Goal: Transaction & Acquisition: Purchase product/service

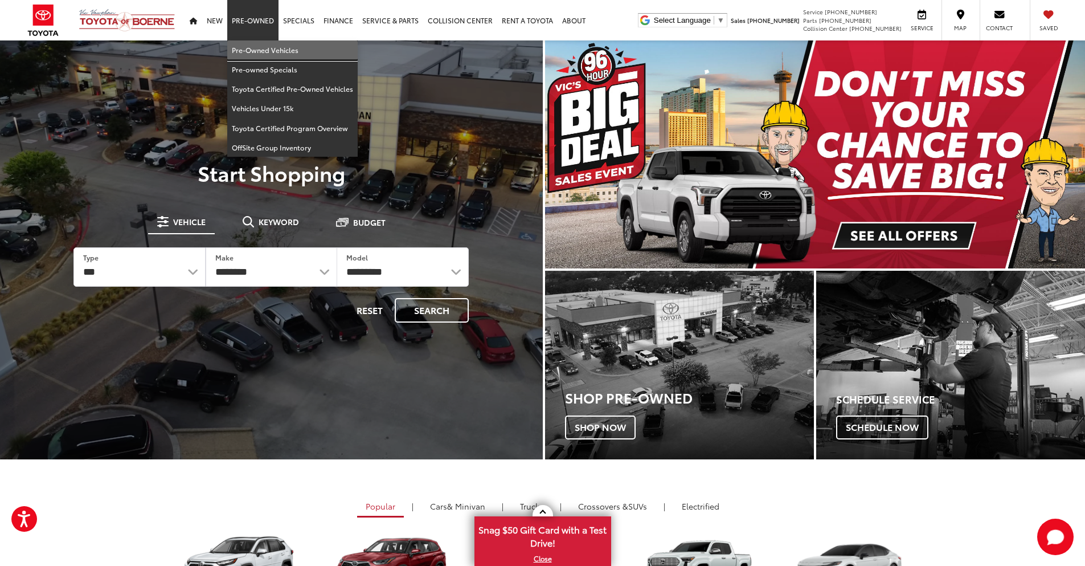
click at [246, 58] on link "Pre-Owned Vehicles" at bounding box center [292, 49] width 130 height 19
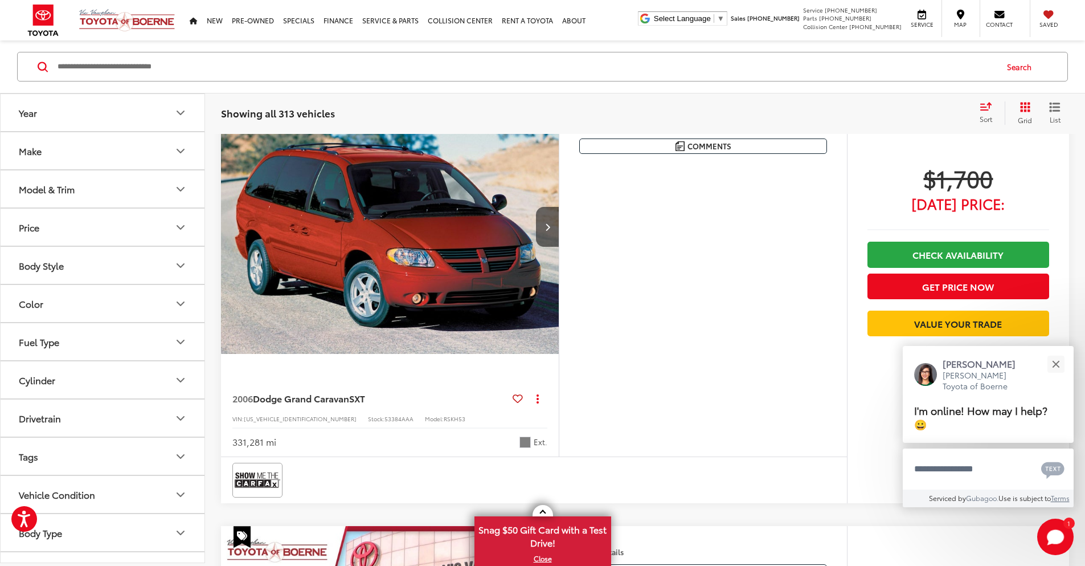
click at [114, 159] on button "Make" at bounding box center [103, 150] width 205 height 37
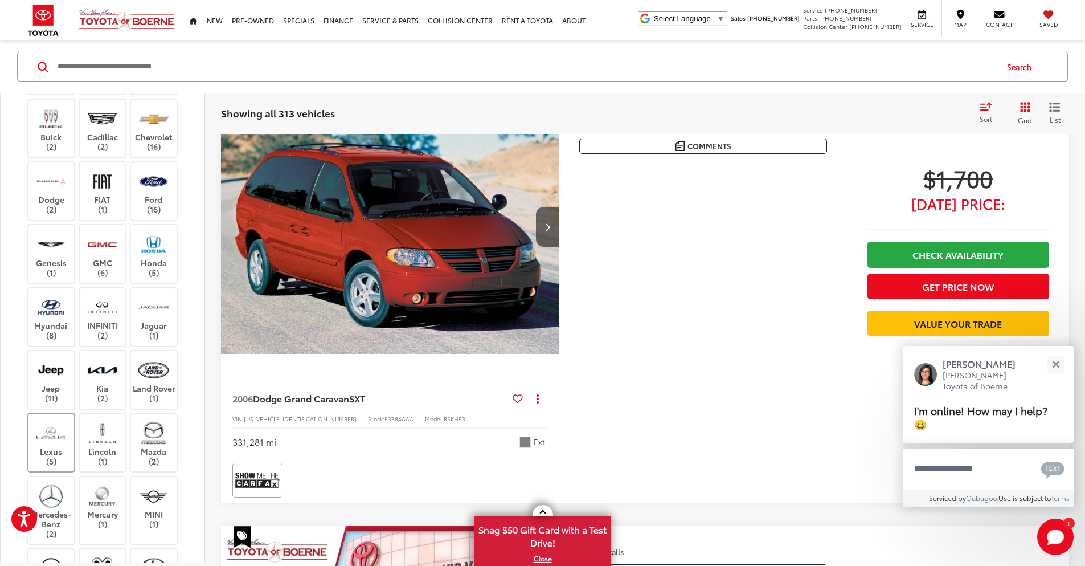
scroll to position [137, 0]
click at [51, 446] on label "Lexus (5)" at bounding box center [51, 441] width 46 height 46
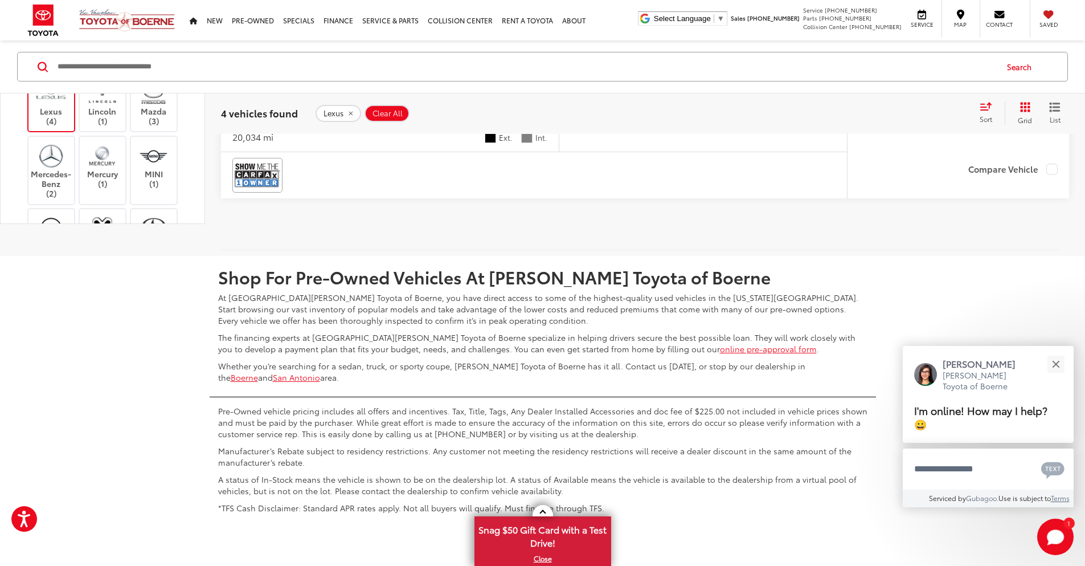
scroll to position [1842, 0]
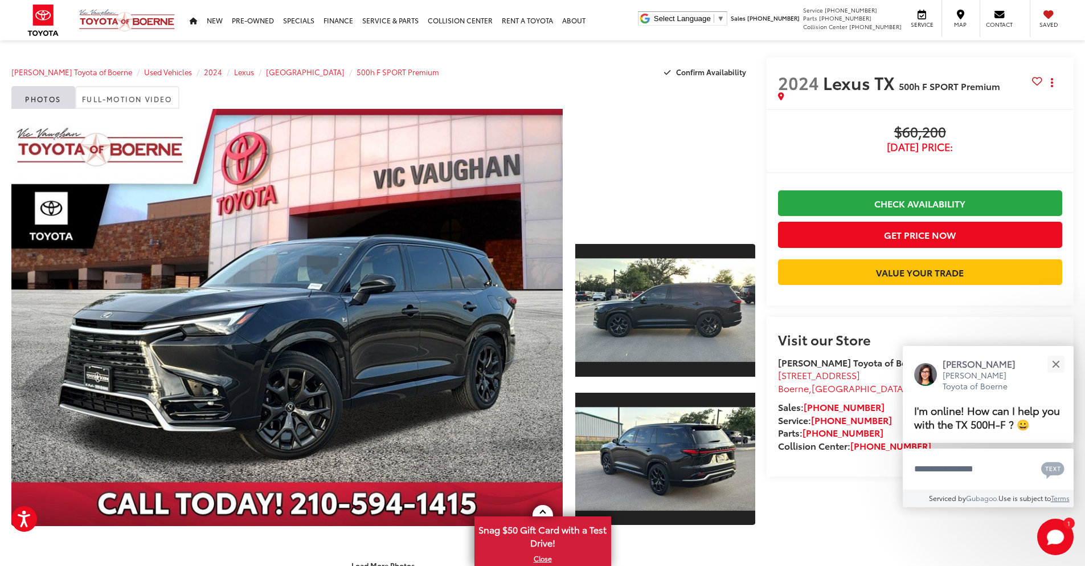
click at [928, 133] on span "$60,200" at bounding box center [920, 132] width 284 height 17
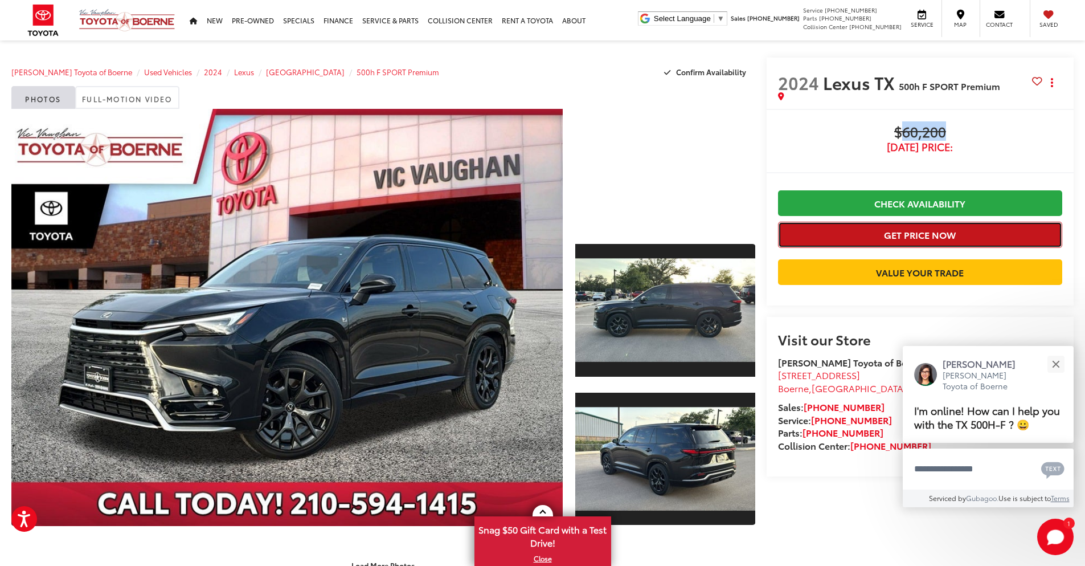
click at [940, 231] on button "Get Price Now" at bounding box center [920, 235] width 284 height 26
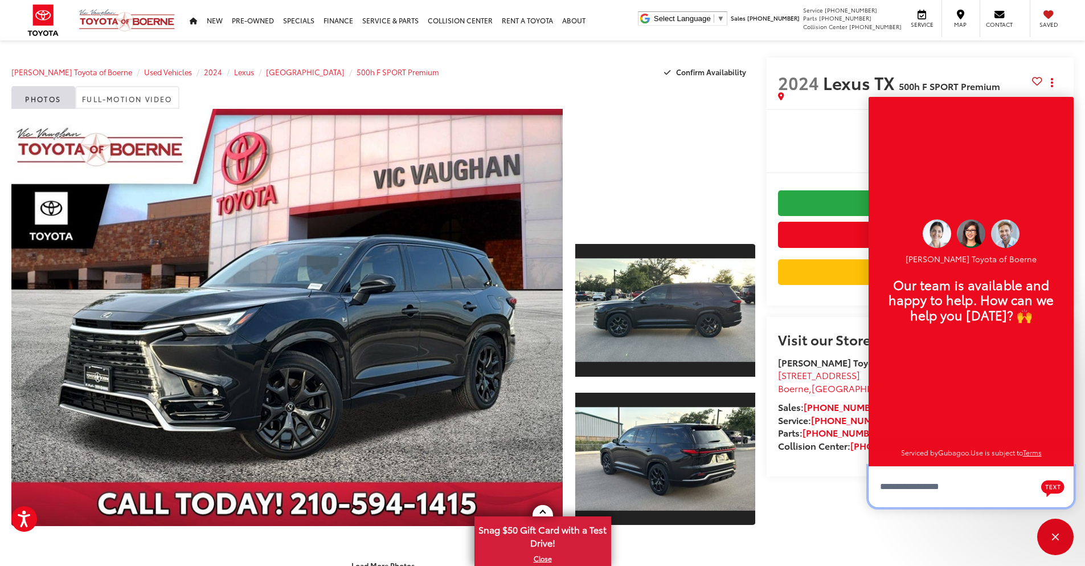
scroll to position [14, 0]
click at [780, 172] on hr at bounding box center [920, 172] width 307 height 1
click at [776, 105] on div "2024 Lexus [GEOGRAPHIC_DATA] 500h F SPORT Premium Copy Link Share Print" at bounding box center [921, 83] width 308 height 51
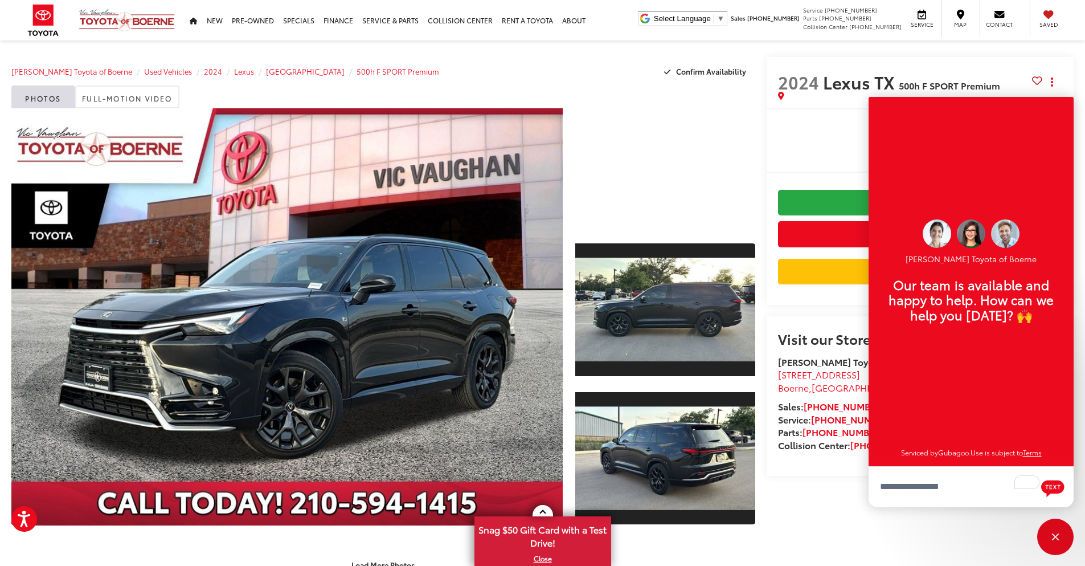
scroll to position [2, 0]
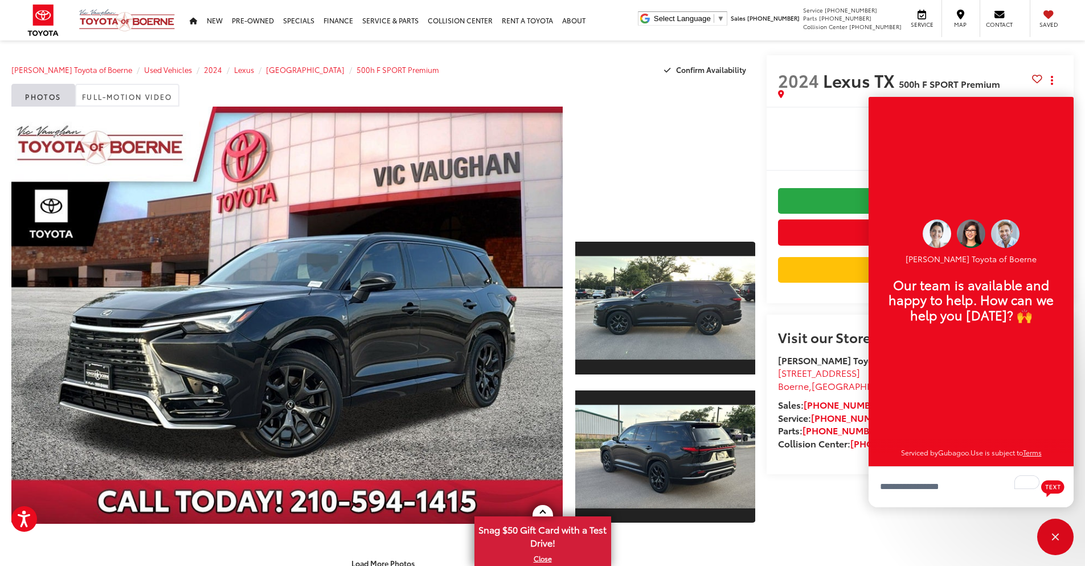
click at [420, 79] on div "[PERSON_NAME] Toyota of Boerne Used Vehicles 2024 Lexus TX 500h F SPORT Premium…" at bounding box center [383, 69] width 744 height 28
click at [957, 89] on span "500h F SPORT Premium" at bounding box center [949, 83] width 101 height 13
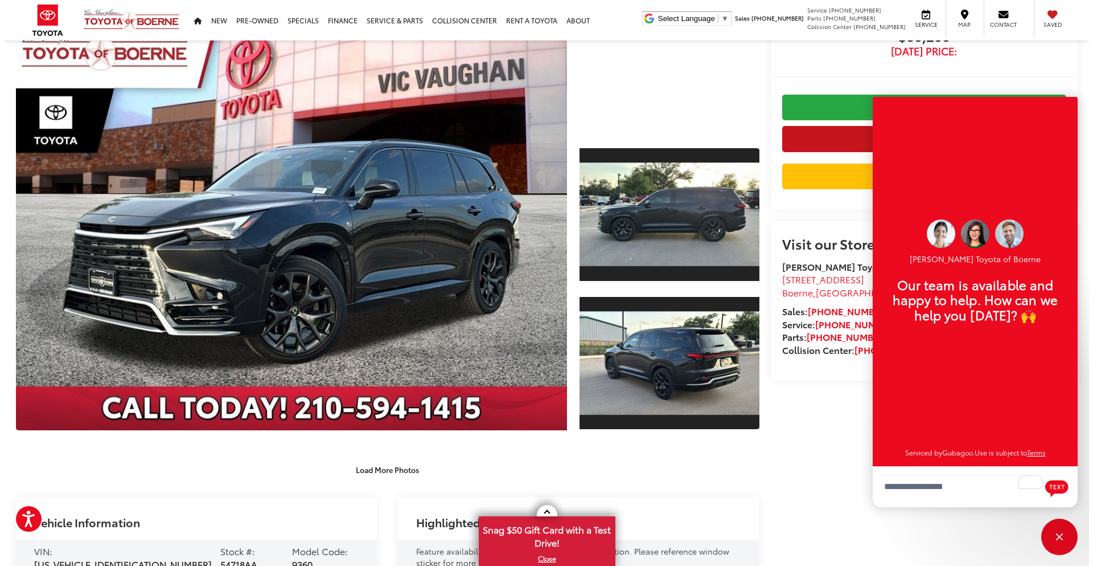
scroll to position [93, 0]
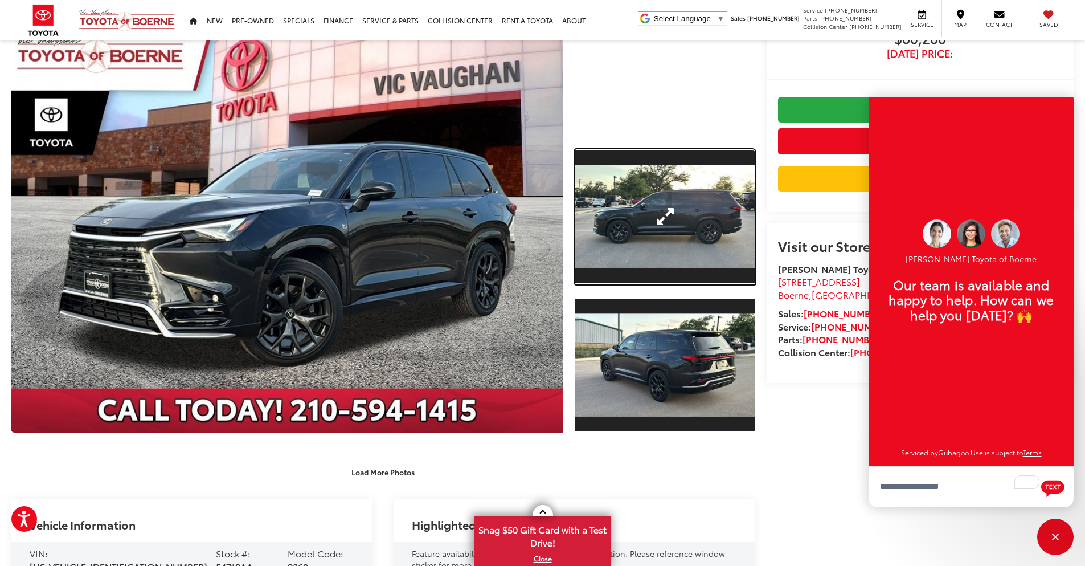
click at [652, 245] on link "Expand Photo 1" at bounding box center [665, 216] width 180 height 135
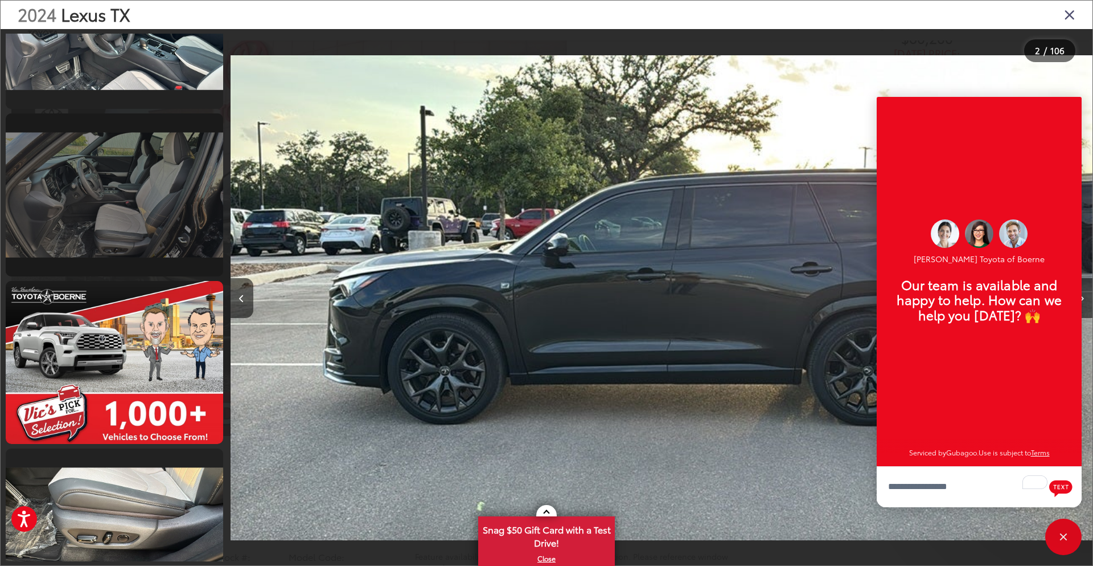
scroll to position [2441, 0]
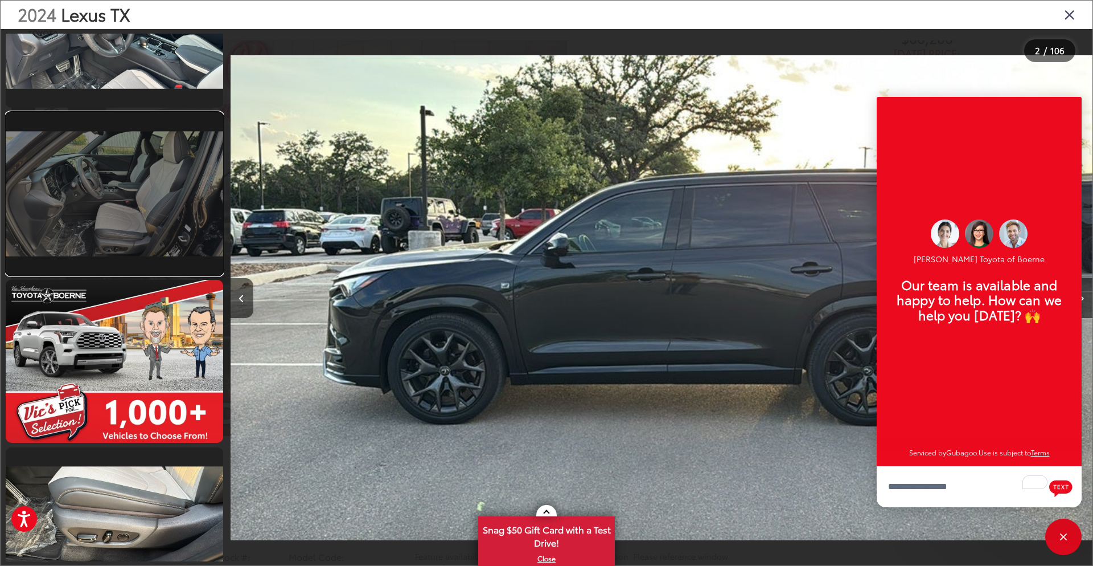
click at [163, 204] on link at bounding box center [115, 193] width 218 height 163
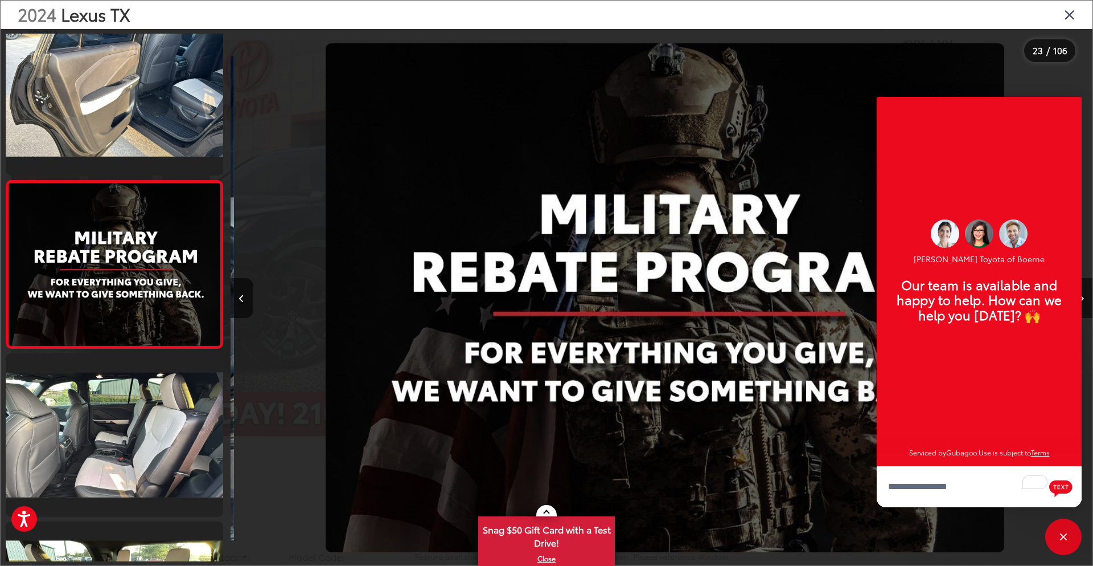
scroll to position [0, 0]
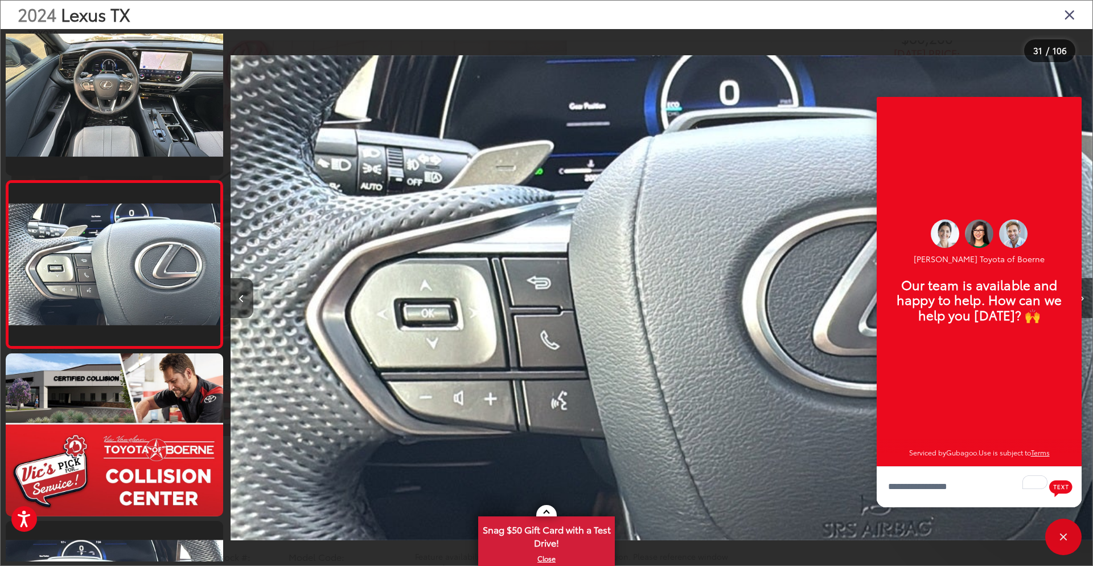
click at [179, 12] on div "2024 Lexus [GEOGRAPHIC_DATA]" at bounding box center [547, 15] width 1092 height 28
click at [1071, 18] on icon "Close gallery" at bounding box center [1069, 14] width 11 height 15
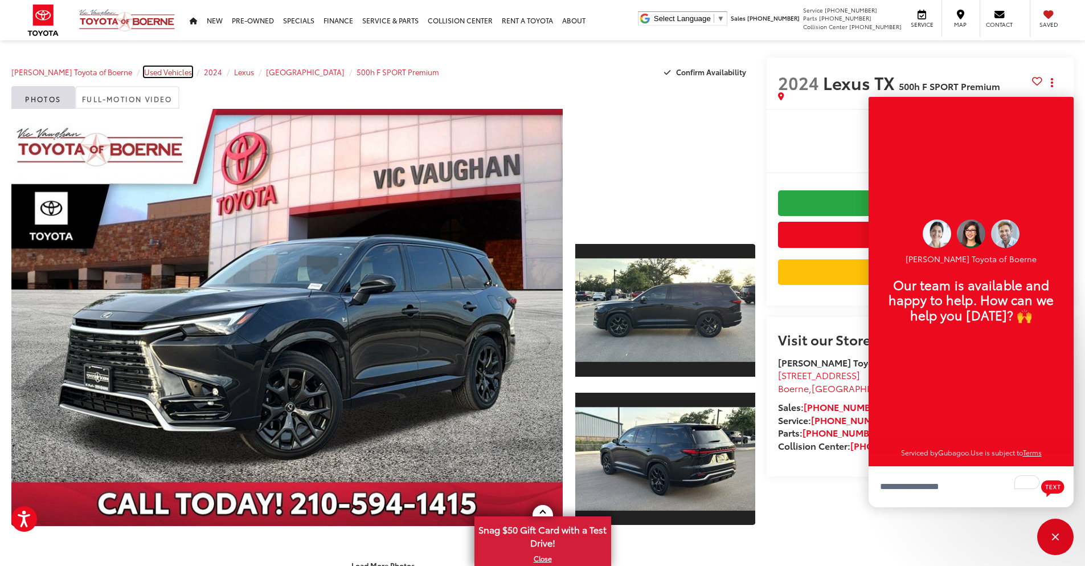
click at [151, 71] on span "Used Vehicles" at bounding box center [168, 72] width 48 height 10
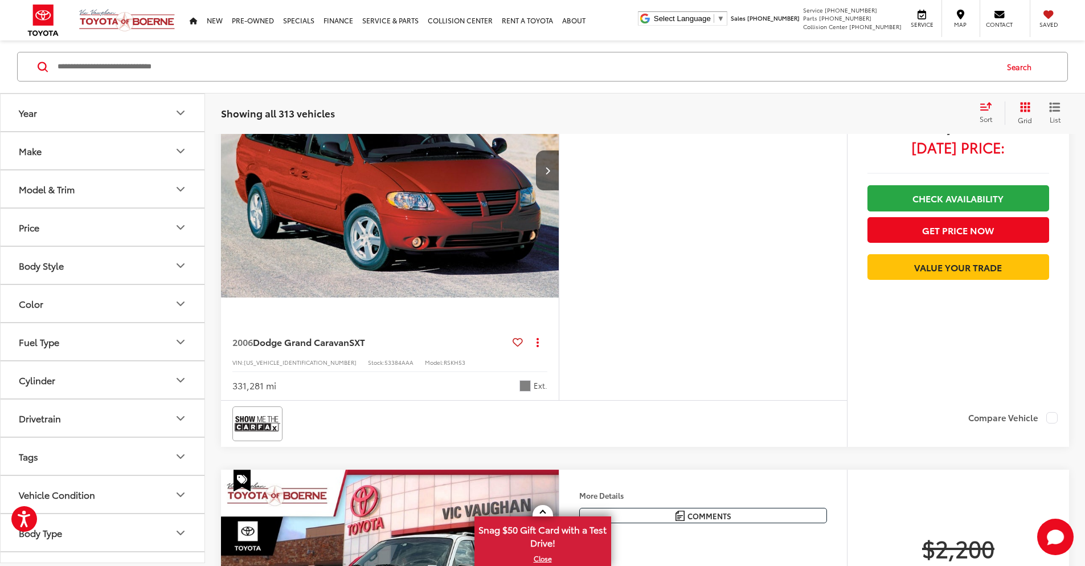
click at [88, 147] on button "Make" at bounding box center [103, 150] width 205 height 37
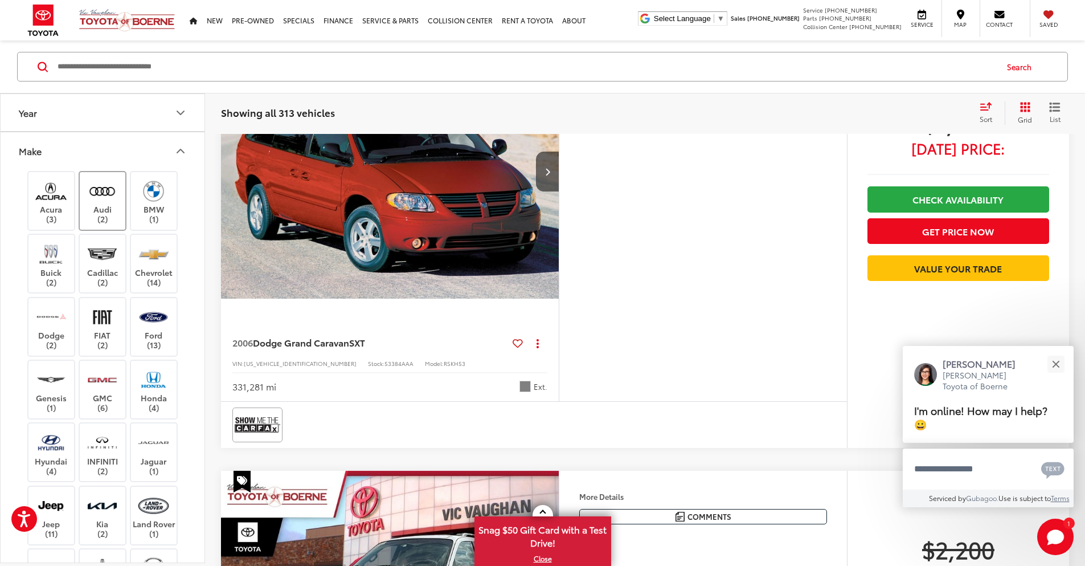
scroll to position [216, 0]
click at [108, 200] on img at bounding box center [102, 191] width 31 height 27
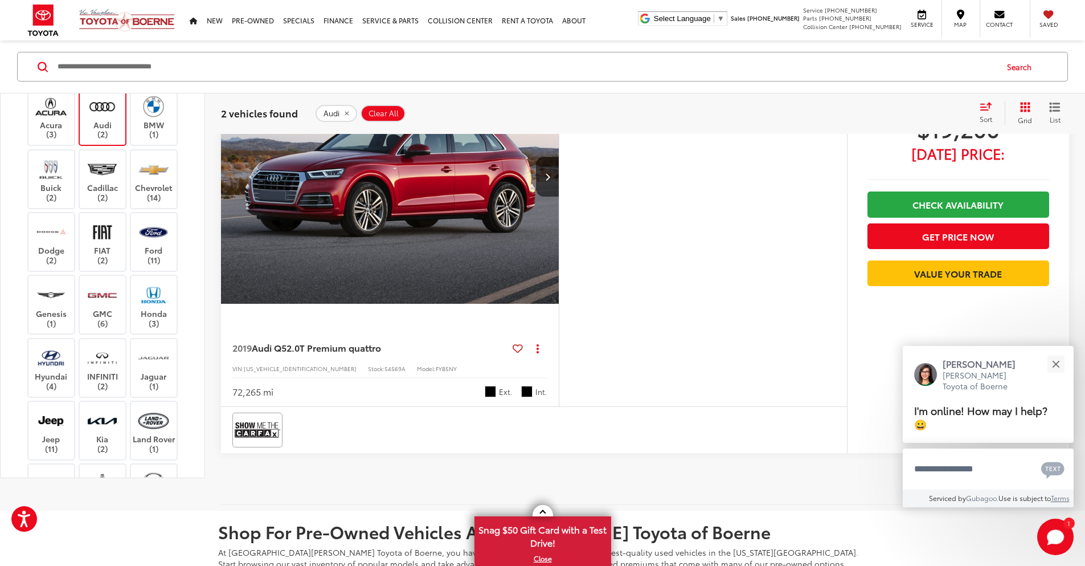
scroll to position [608, 0]
